Goal: Communication & Community: Answer question/provide support

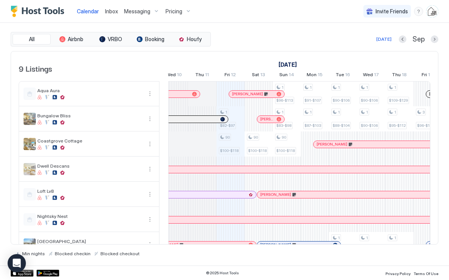
scroll to position [0, 374]
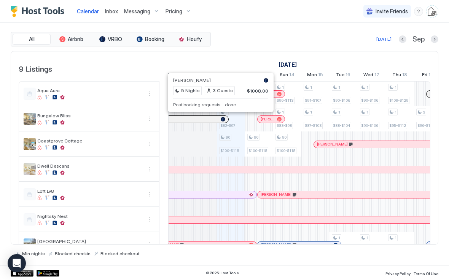
click at [226, 105] on pre "Post booking requests - done" at bounding box center [220, 105] width 95 height 6
click at [219, 107] on pre "Post booking requests - done" at bounding box center [220, 105] width 95 height 6
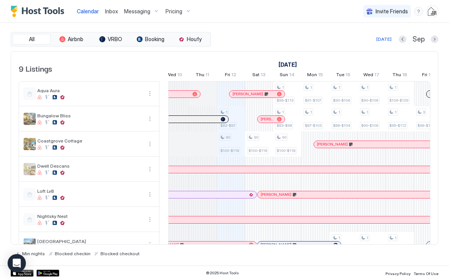
click at [216, 120] on div at bounding box center [216, 119] width 6 height 6
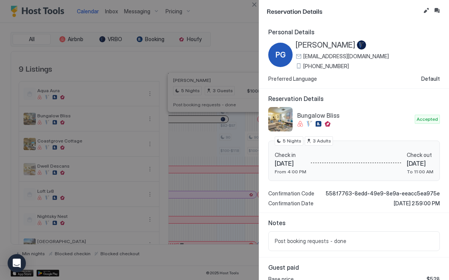
click at [423, 12] on button "Edit reservation" at bounding box center [426, 10] width 9 height 9
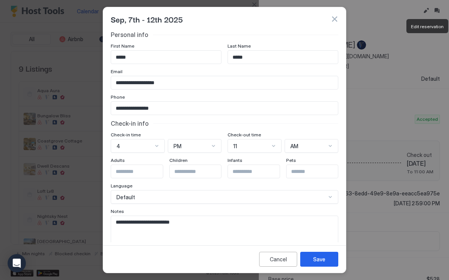
click at [217, 222] on textarea "**********" at bounding box center [224, 234] width 227 height 37
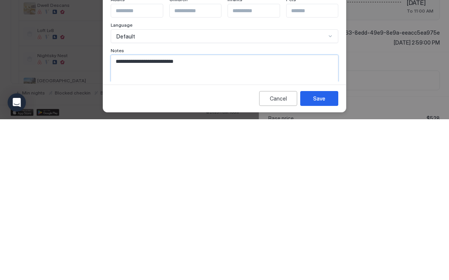
scroll to position [0, 0]
paste textarea "**********"
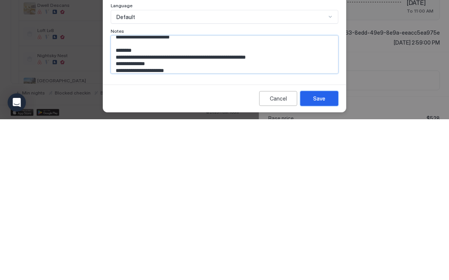
type textarea "**********"
click at [322, 255] on div "Save" at bounding box center [319, 259] width 12 height 8
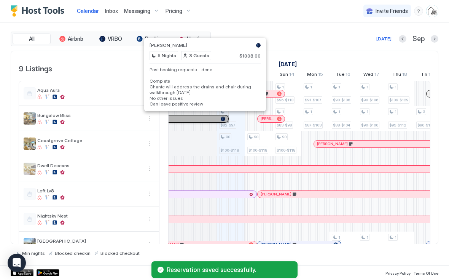
click at [207, 116] on div "[PERSON_NAME]" at bounding box center [159, 119] width 140 height 7
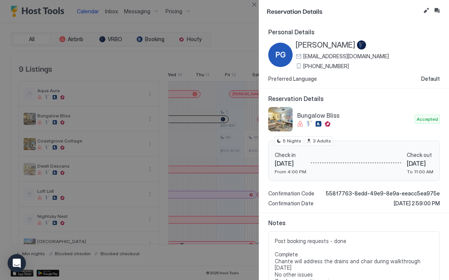
click at [439, 13] on button "Inbox" at bounding box center [436, 10] width 9 height 9
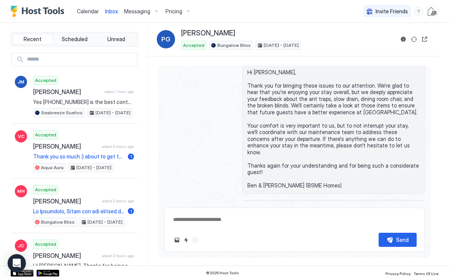
scroll to position [1813, 0]
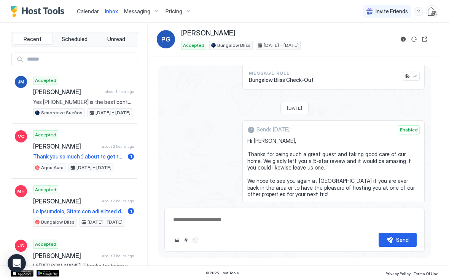
click at [407, 278] on button "Send now" at bounding box center [408, 282] width 8 height 8
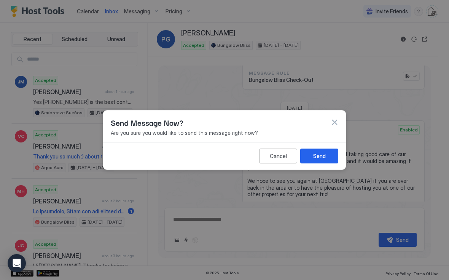
click at [319, 155] on div "Send" at bounding box center [319, 156] width 13 height 8
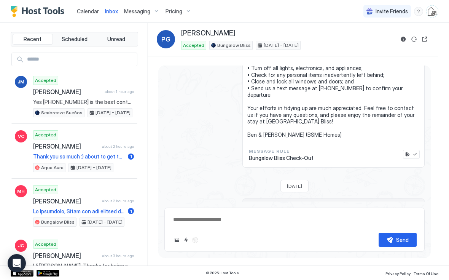
scroll to position [2128, 0]
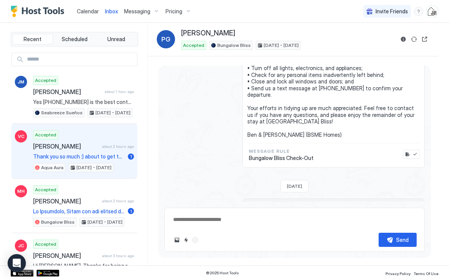
click at [105, 151] on div "Accepted [PERSON_NAME] about 2 hours ago Thank you so much :) about to get ther…" at bounding box center [83, 151] width 101 height 42
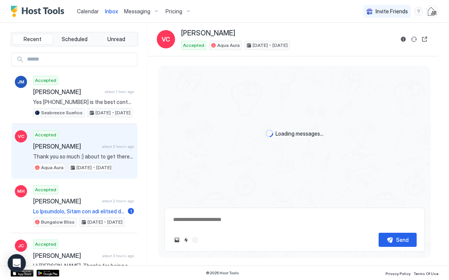
scroll to position [1367, 0]
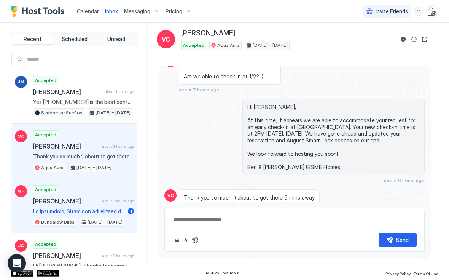
click at [105, 205] on div "Accepted Markestin [PERSON_NAME] about 2 hours ago 1 Bungalow Bliss [DATE] - [D…" at bounding box center [83, 206] width 101 height 42
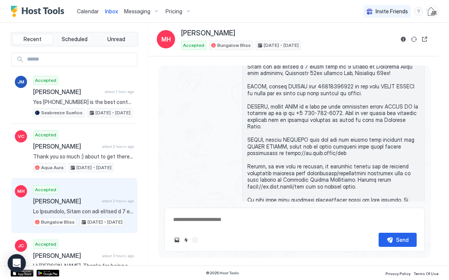
scroll to position [686, 0]
type textarea "*"
click at [92, 11] on span "Calendar" at bounding box center [88, 11] width 22 height 6
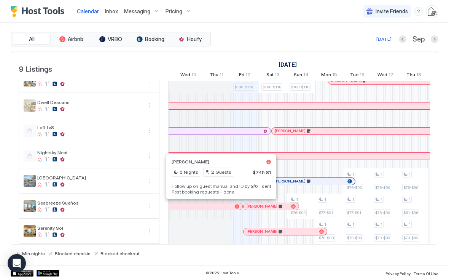
click at [238, 191] on pre "Follow up on guest manual and ID by 9/6 - sent Post booking requests - done" at bounding box center [221, 188] width 99 height 11
click at [236, 188] on pre "Follow up on guest manual and ID by 9/6 - sent Post booking requests - done" at bounding box center [221, 188] width 99 height 11
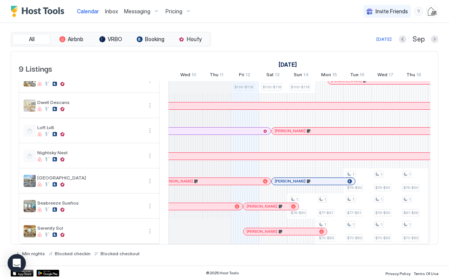
click at [228, 204] on div at bounding box center [228, 206] width 6 height 6
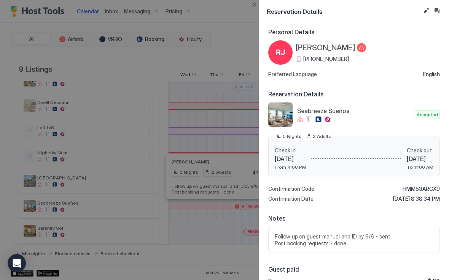
click at [425, 12] on button "Edit reservation" at bounding box center [426, 10] width 9 height 9
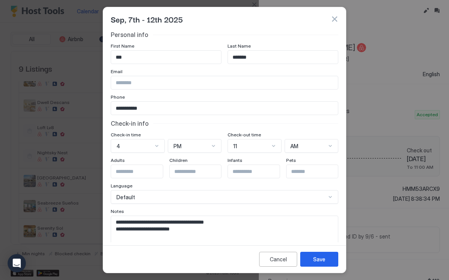
click at [260, 230] on textarea "**********" at bounding box center [224, 234] width 227 height 37
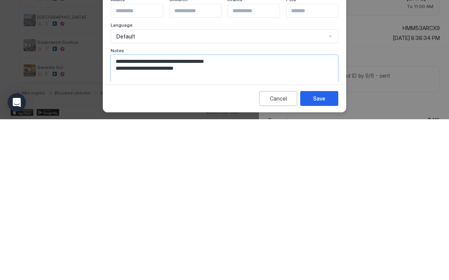
scroll to position [3, 0]
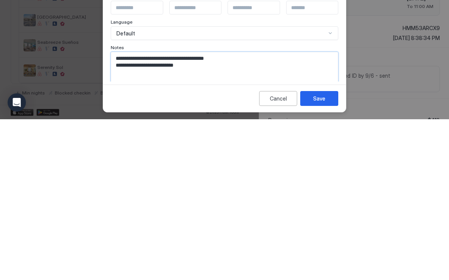
paste textarea "**********"
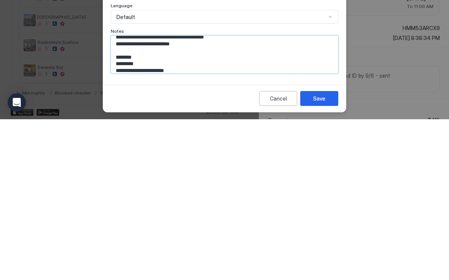
type textarea "**********"
click at [325, 255] on div "Save" at bounding box center [319, 259] width 12 height 8
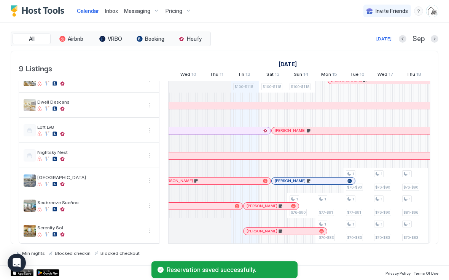
scroll to position [64, 0]
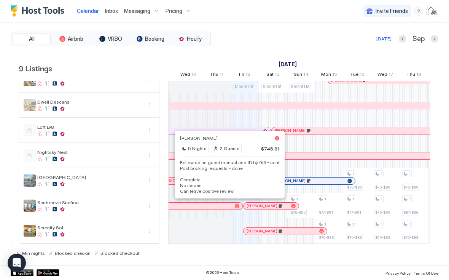
click at [233, 184] on pre "Follow up on guest manual and ID by 9/6 - sent Post booking requests - done Com…" at bounding box center [229, 177] width 99 height 34
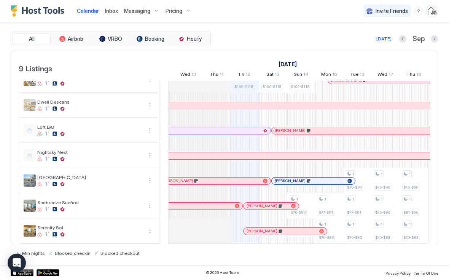
click at [225, 207] on div at bounding box center [225, 206] width 6 height 6
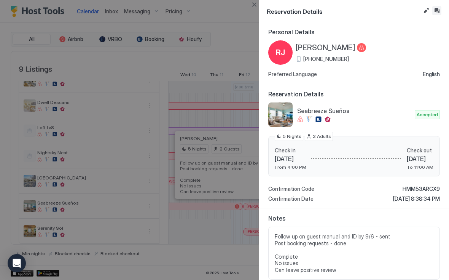
click at [439, 11] on button "Inbox" at bounding box center [436, 10] width 9 height 9
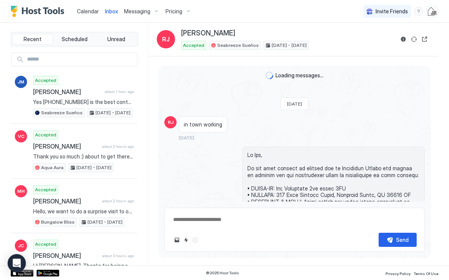
scroll to position [1512, 0]
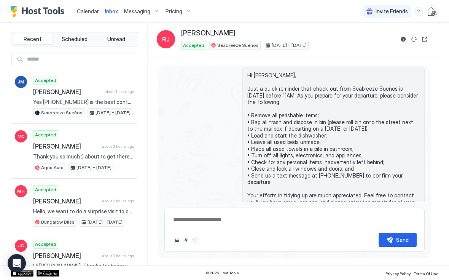
click at [406, 246] on div "Scheduled Messages" at bounding box center [390, 250] width 52 height 8
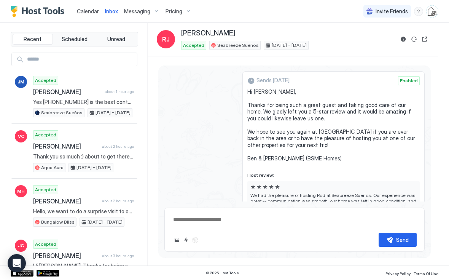
click at [405, 229] on button "Send now" at bounding box center [408, 233] width 8 height 8
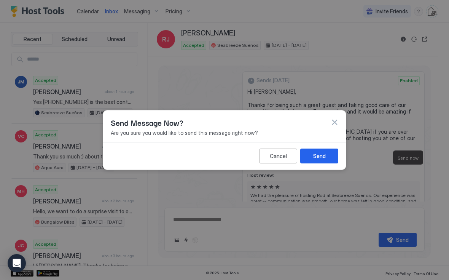
click at [327, 154] on button "Send" at bounding box center [319, 155] width 38 height 15
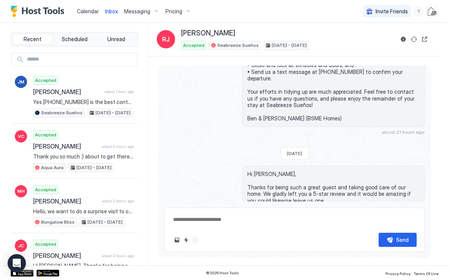
scroll to position [1616, 0]
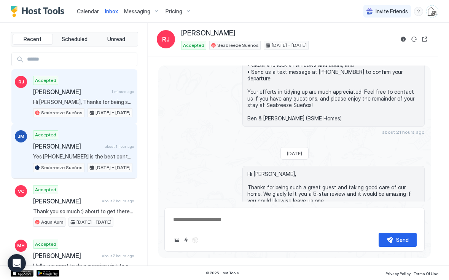
click at [113, 147] on span "about 1 hour ago" at bounding box center [119, 146] width 29 height 5
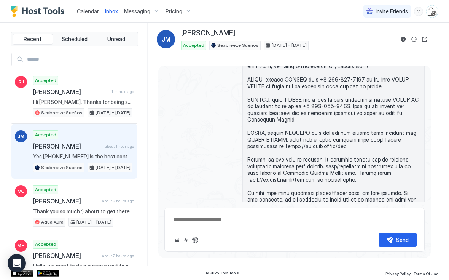
scroll to position [78, 0]
click at [294, 154] on span at bounding box center [333, 133] width 172 height 180
copy span "[URL][DOMAIN_NAME]"
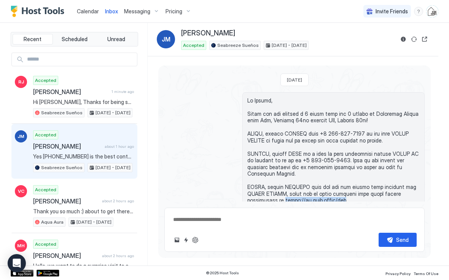
scroll to position [24, 0]
click at [405, 43] on button "Reservation information" at bounding box center [403, 39] width 9 height 9
type textarea "*"
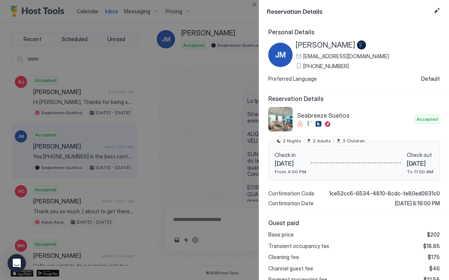
click at [438, 13] on button "Edit reservation" at bounding box center [436, 10] width 9 height 9
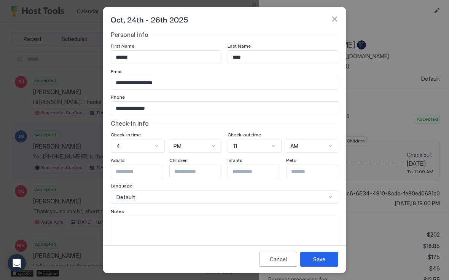
click at [238, 224] on textarea "Input Field" at bounding box center [224, 234] width 227 height 37
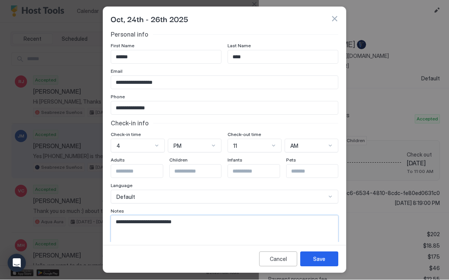
click at [225, 221] on textarea "**********" at bounding box center [224, 234] width 227 height 37
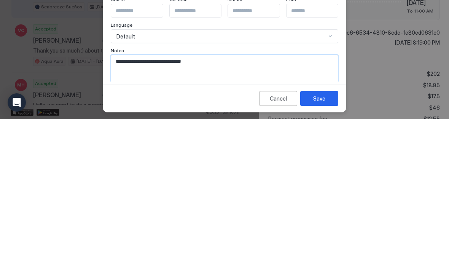
type textarea "**********"
click at [316, 255] on div "Save" at bounding box center [319, 259] width 12 height 8
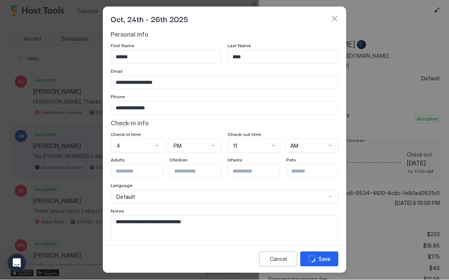
type textarea "*"
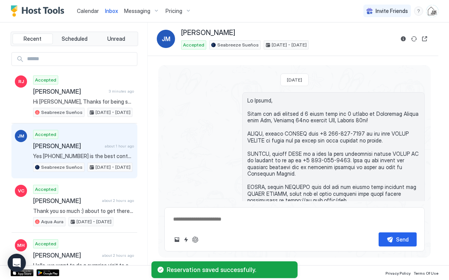
click at [85, 13] on span "Calendar" at bounding box center [88, 11] width 22 height 6
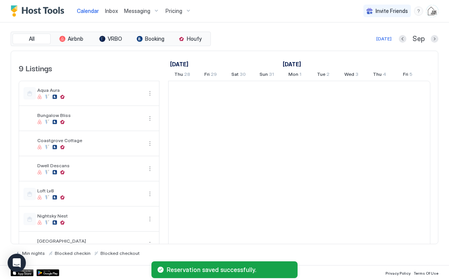
scroll to position [0, 423]
